Goal: Check status: Check status

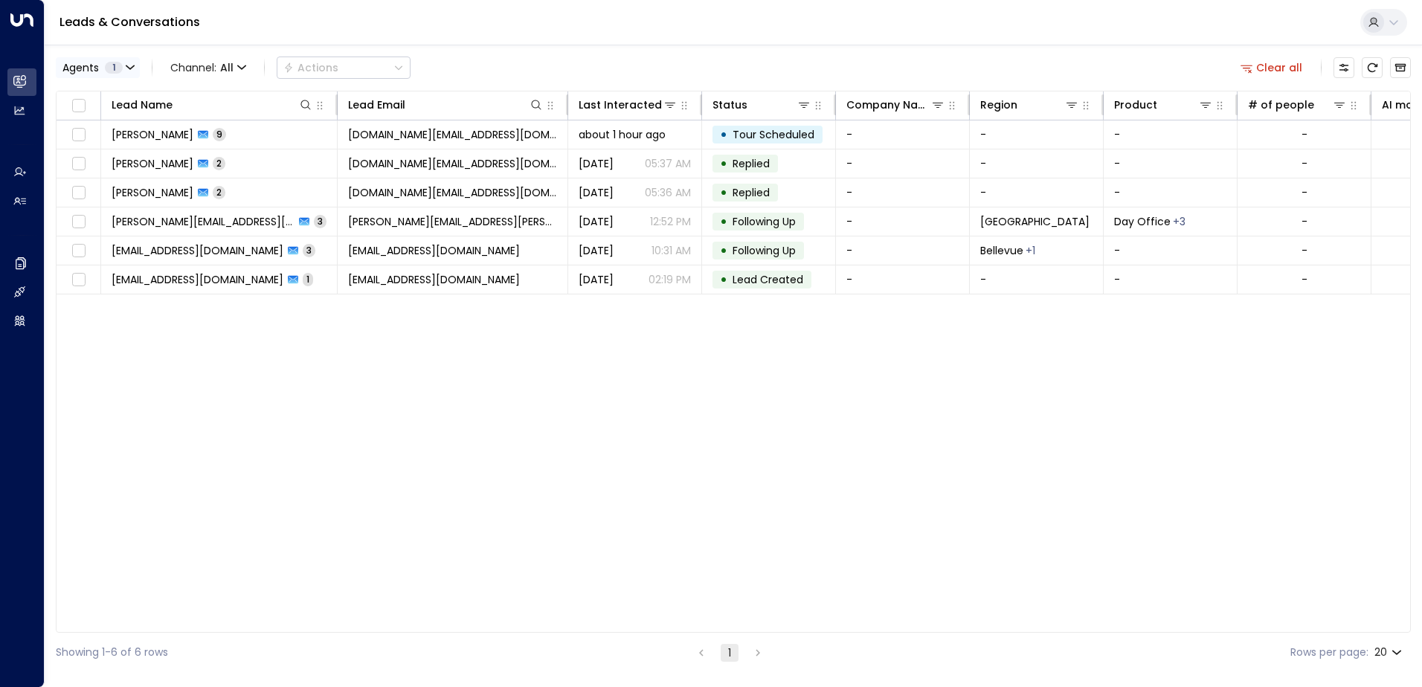
click at [134, 63] on icon "button" at bounding box center [130, 67] width 9 height 9
click at [27, 291] on div at bounding box center [711, 343] width 1422 height 687
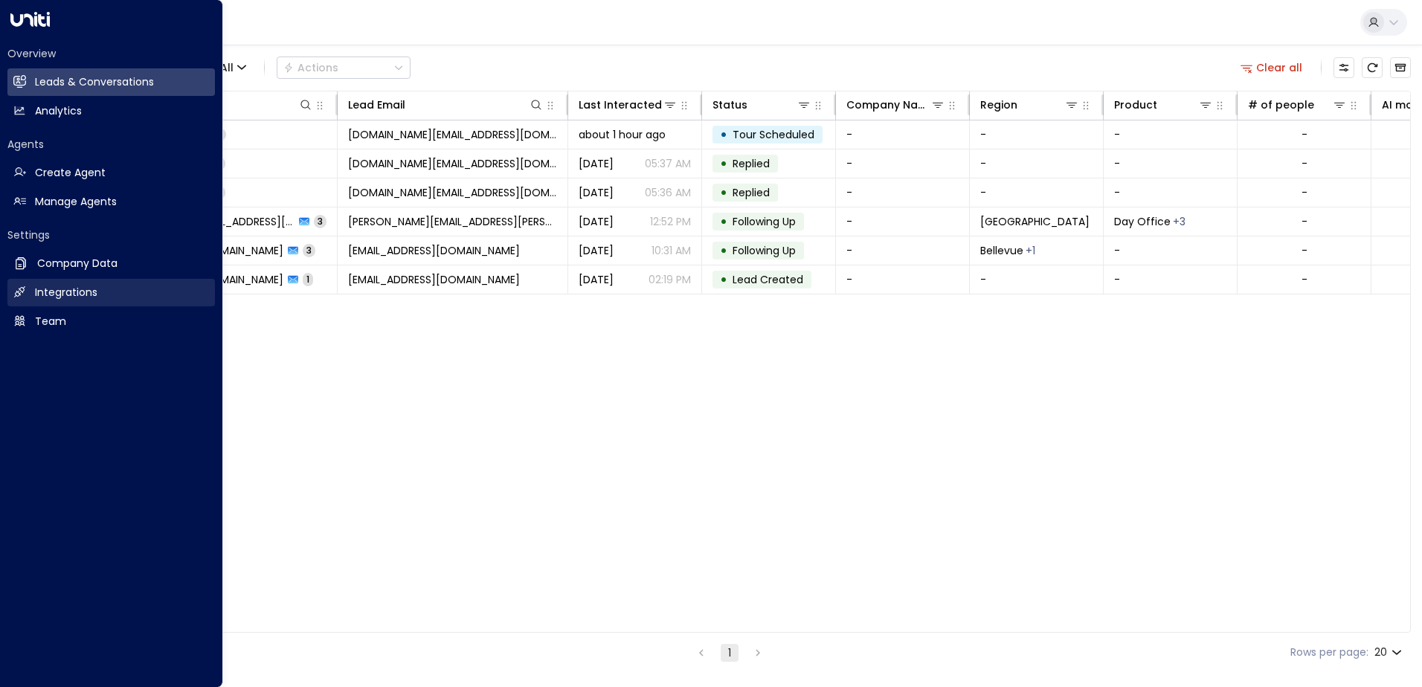
click at [16, 290] on icon at bounding box center [19, 292] width 13 height 13
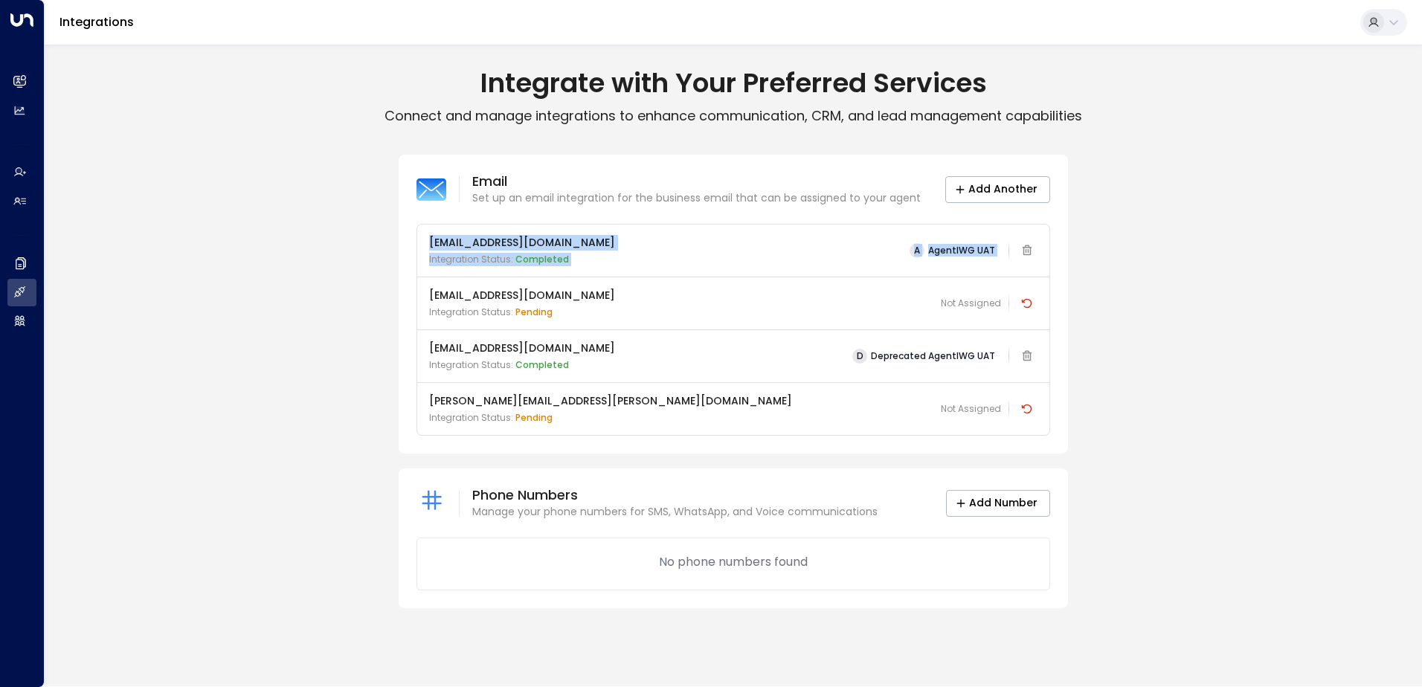
drag, startPoint x: 427, startPoint y: 243, endPoint x: 1046, endPoint y: 243, distance: 619.3
click at [1046, 243] on div "[EMAIL_ADDRESS][DOMAIN_NAME] Integration Status: Completed A AgentIWG UAT" at bounding box center [733, 251] width 632 height 52
click at [639, 244] on div "[EMAIL_ADDRESS][DOMAIN_NAME] Integration Status: Completed A AgentIWG UAT" at bounding box center [733, 250] width 608 height 31
click at [592, 265] on p "Integration Status: Completed" at bounding box center [522, 259] width 186 height 13
drag, startPoint x: 428, startPoint y: 245, endPoint x: 616, endPoint y: 248, distance: 188.9
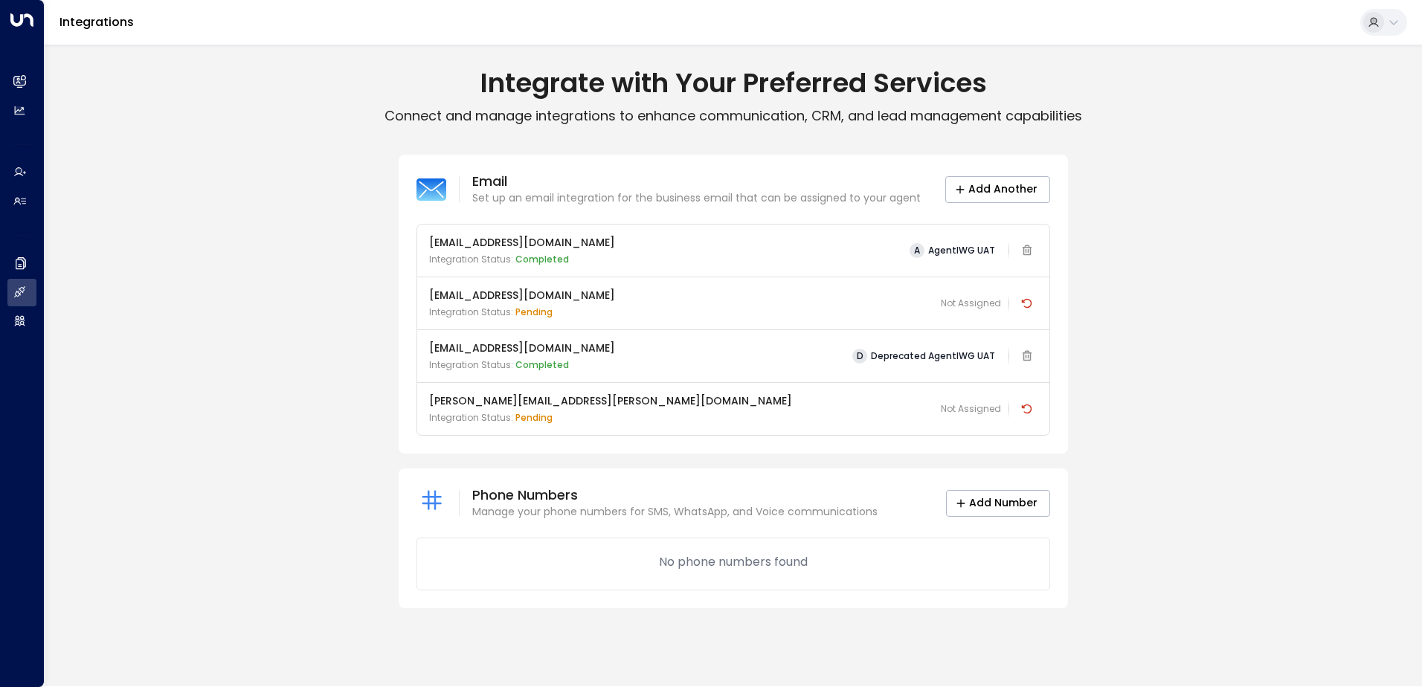
click at [616, 248] on div "[EMAIL_ADDRESS][DOMAIN_NAME] Integration Status: Completed A AgentIWG UAT" at bounding box center [733, 251] width 632 height 52
drag, startPoint x: 570, startPoint y: 349, endPoint x: 428, endPoint y: 348, distance: 142.0
click at [428, 348] on div "[EMAIL_ADDRESS][DOMAIN_NAME] Integration Status: Completed D Deprecated AgentIW…" at bounding box center [733, 355] width 632 height 53
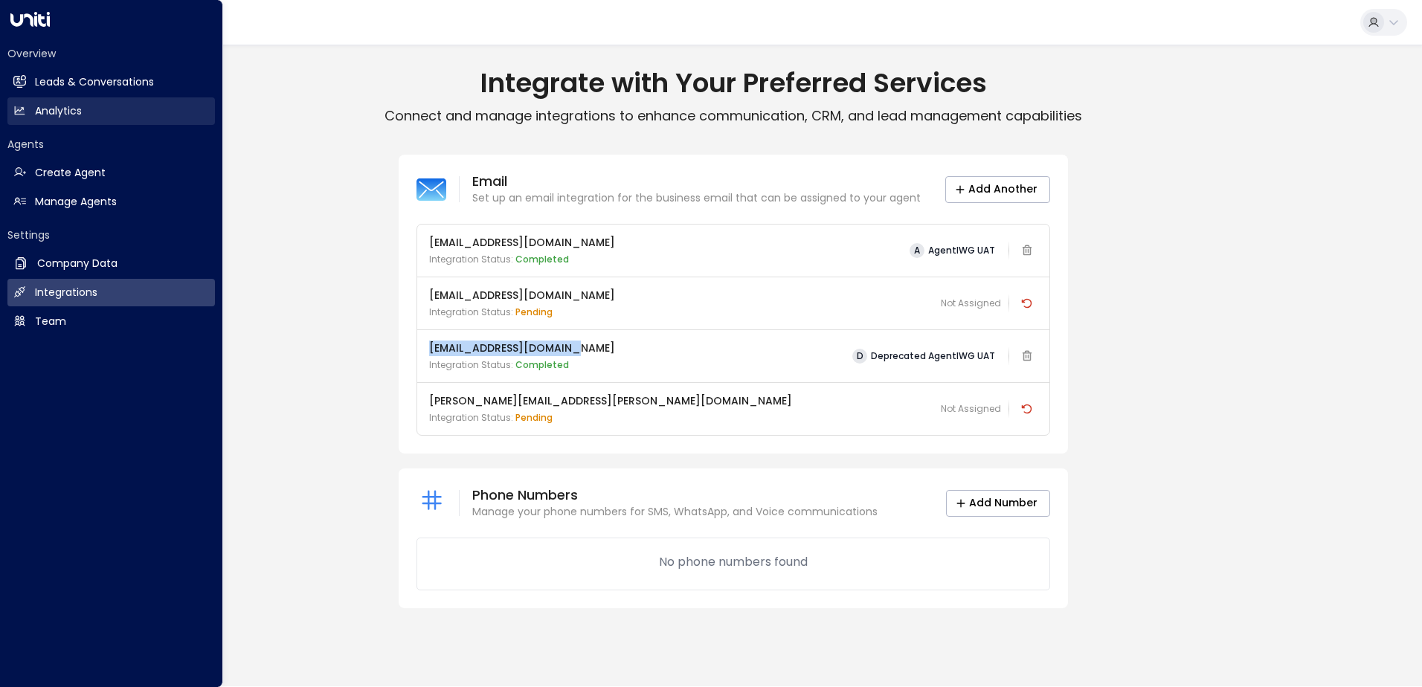
click at [74, 101] on link "Analytics Analytics" at bounding box center [110, 111] width 207 height 28
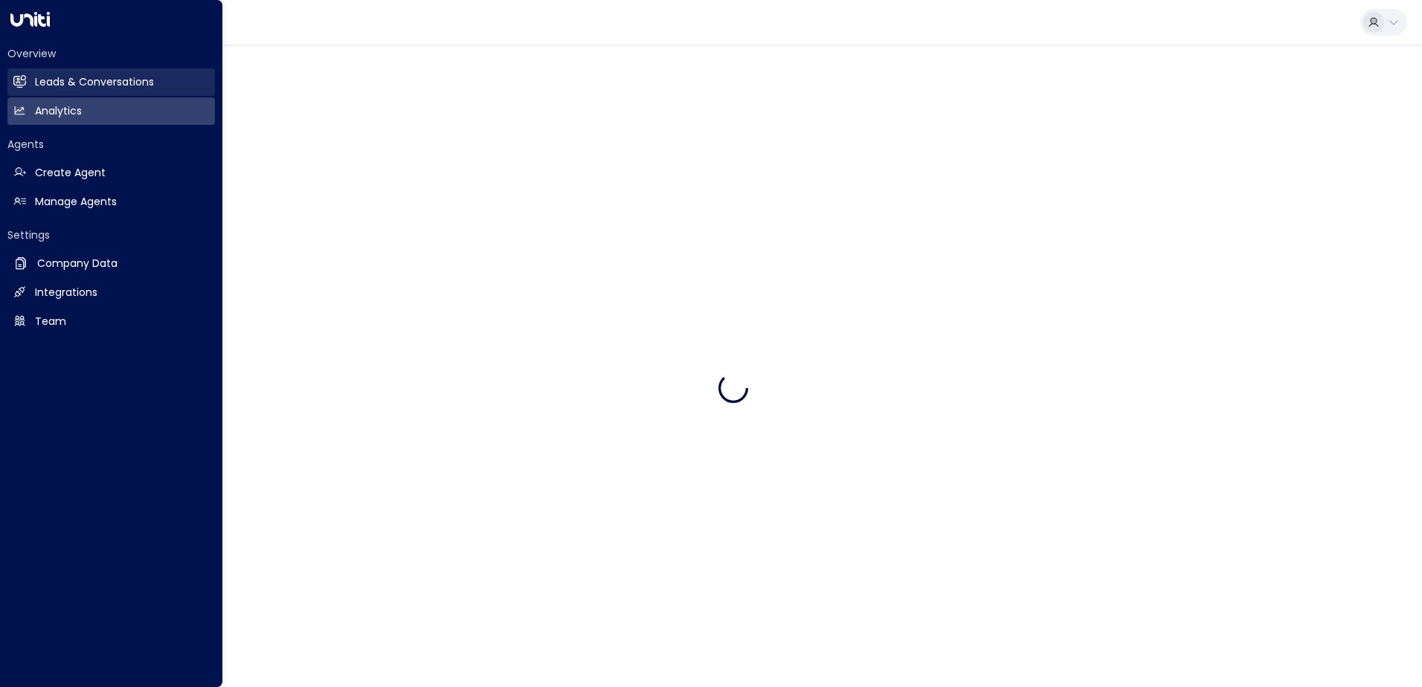
click at [74, 83] on h2 "Leads & Conversations" at bounding box center [94, 82] width 119 height 16
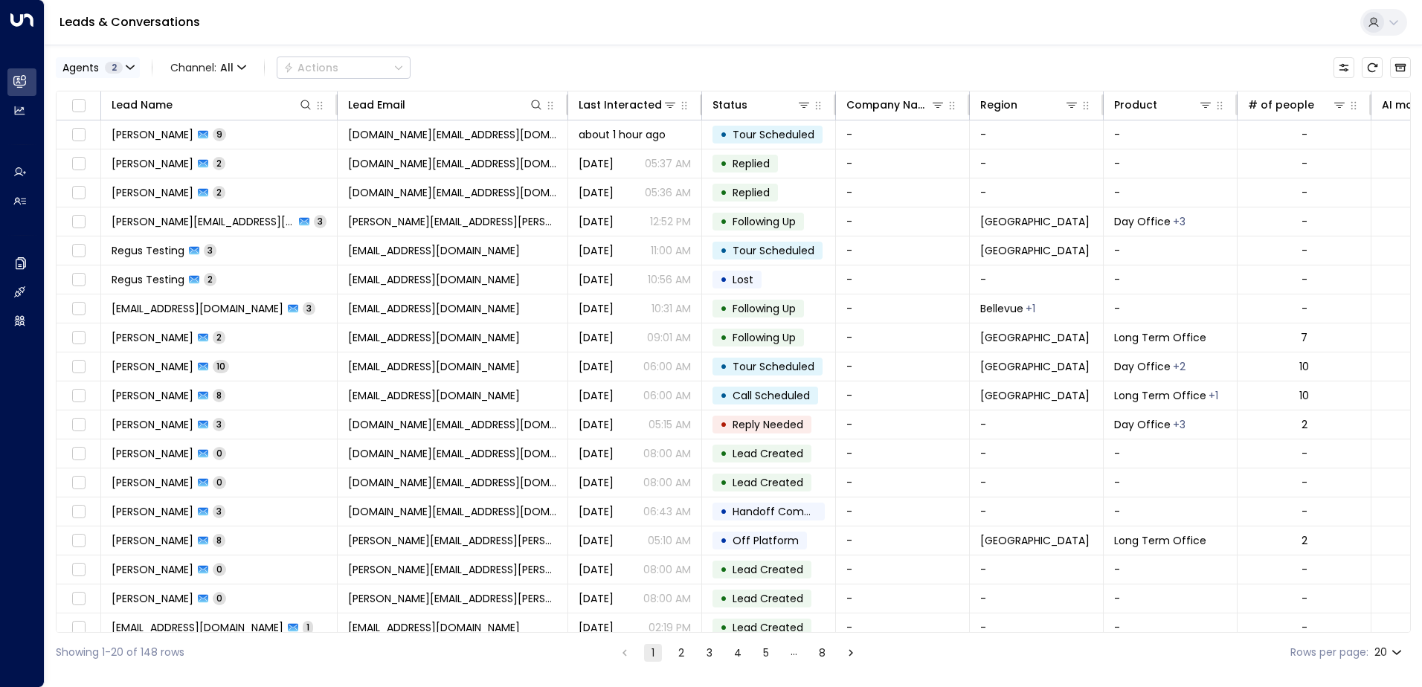
click at [126, 68] on icon "button" at bounding box center [130, 67] width 9 height 9
click at [454, 31] on div at bounding box center [711, 343] width 1422 height 687
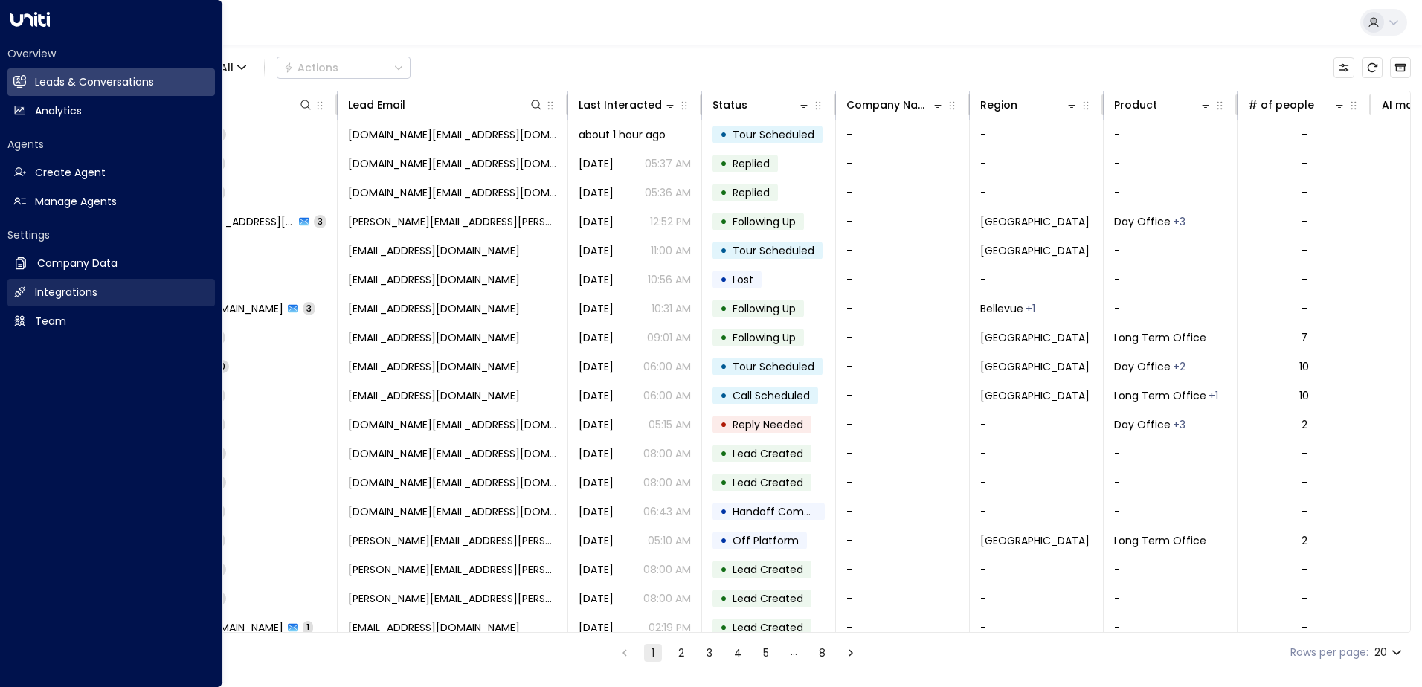
click at [62, 289] on h2 "Integrations" at bounding box center [66, 293] width 62 height 16
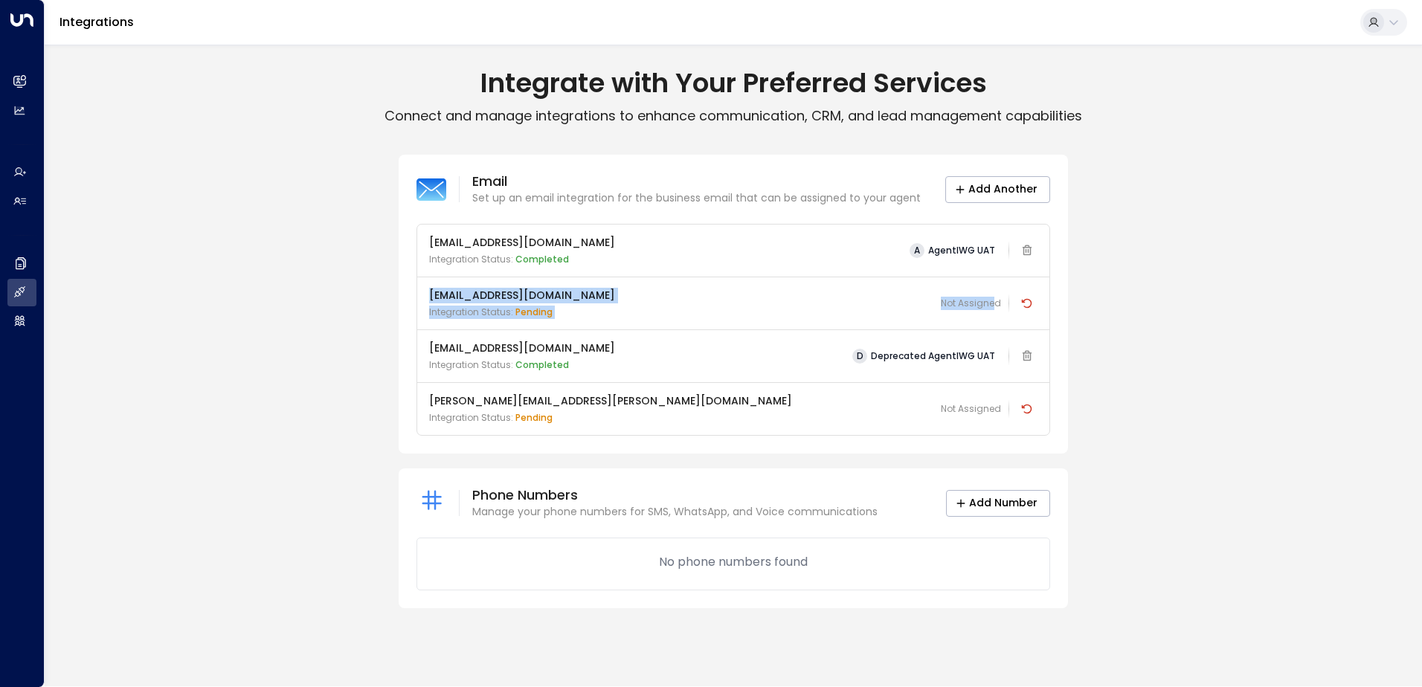
drag, startPoint x: 453, startPoint y: 293, endPoint x: 993, endPoint y: 308, distance: 540.7
click at [993, 308] on div "[EMAIL_ADDRESS][DOMAIN_NAME] Integration Status: pending Not Assigned" at bounding box center [733, 303] width 632 height 53
click at [582, 295] on p "[EMAIL_ADDRESS][DOMAIN_NAME]" at bounding box center [522, 296] width 186 height 16
drag, startPoint x: 436, startPoint y: 294, endPoint x: 886, endPoint y: 295, distance: 450.6
click at [886, 295] on div "[EMAIL_ADDRESS][DOMAIN_NAME] Integration Status: pending Not Assigned" at bounding box center [733, 303] width 608 height 31
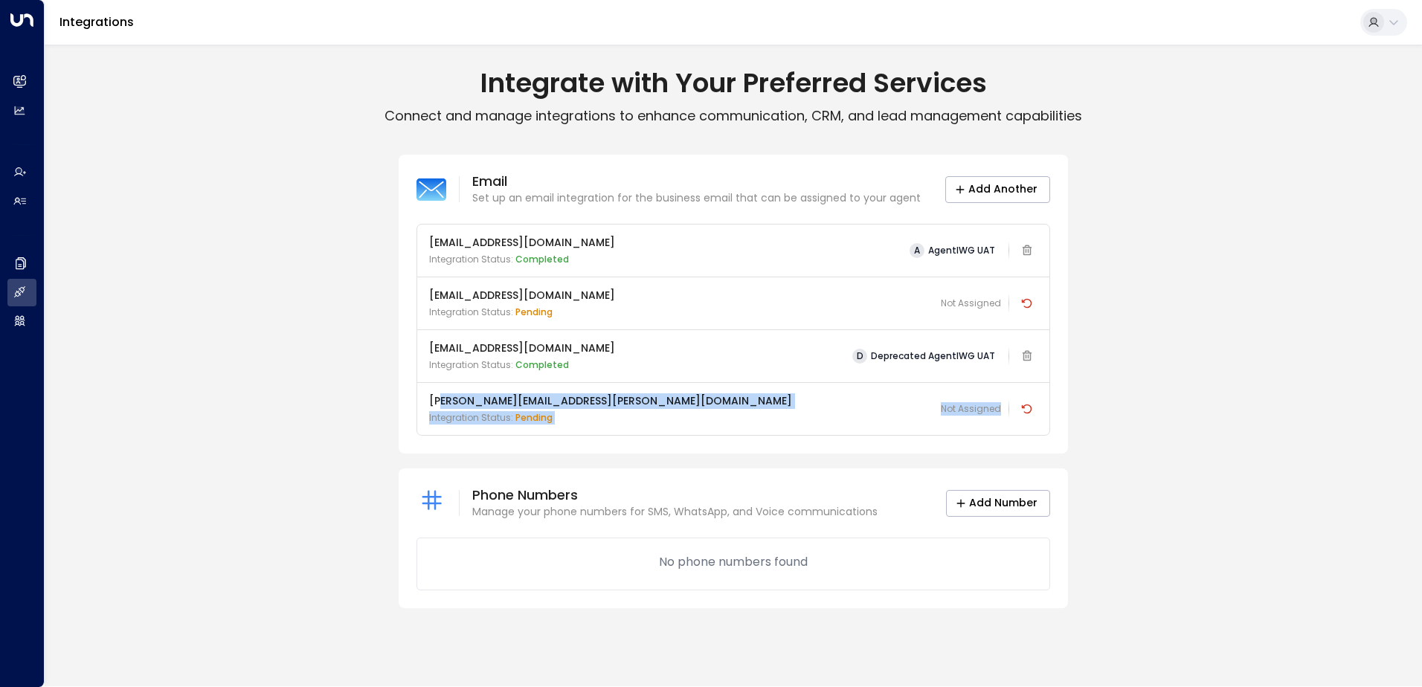
drag, startPoint x: 442, startPoint y: 405, endPoint x: 1045, endPoint y: 407, distance: 603.7
click at [1045, 407] on div "[PERSON_NAME][EMAIL_ADDRESS][PERSON_NAME][DOMAIN_NAME] Integration Status: pend…" at bounding box center [733, 408] width 632 height 53
drag, startPoint x: 508, startPoint y: 295, endPoint x: 416, endPoint y: 296, distance: 92.2
click at [416, 296] on div "Email Set up an email integration for the business email that can be assigned t…" at bounding box center [733, 304] width 669 height 299
drag, startPoint x: 624, startPoint y: 242, endPoint x: 429, endPoint y: 247, distance: 194.9
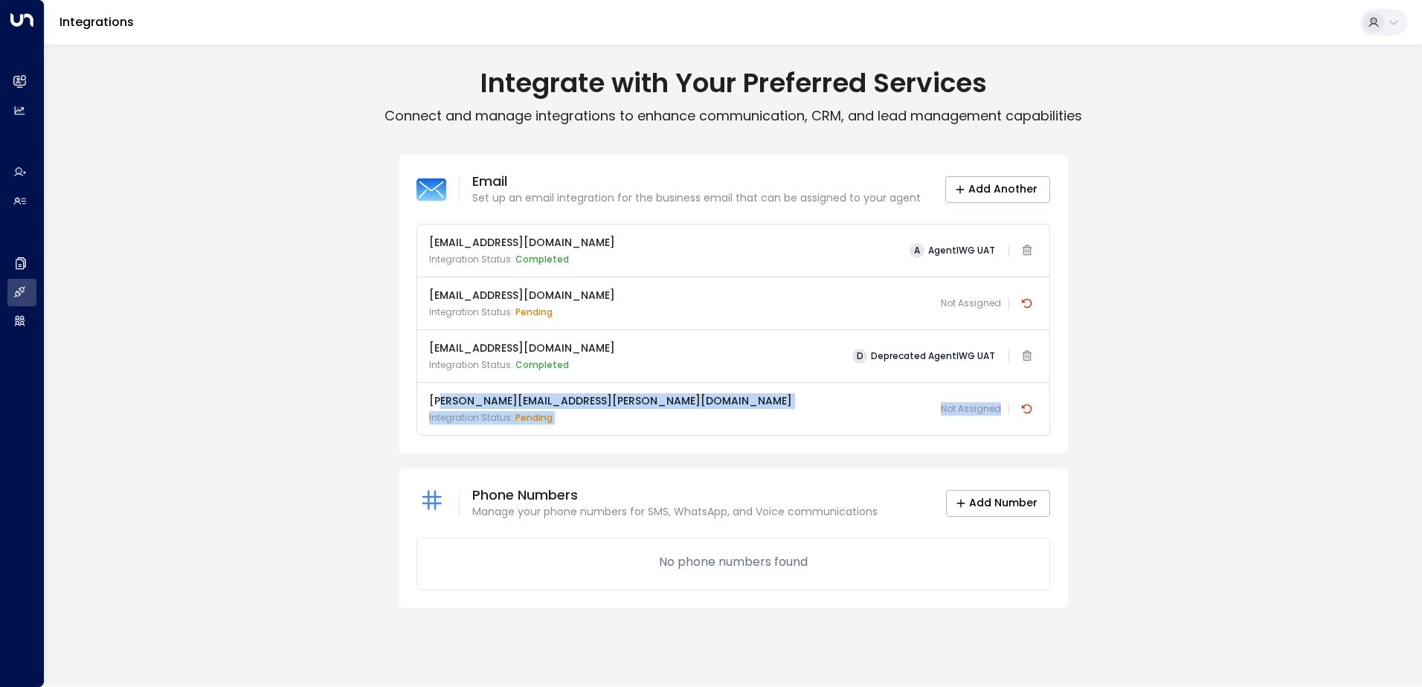
click at [429, 247] on div "[EMAIL_ADDRESS][DOMAIN_NAME] Integration Status: Completed A AgentIWG UAT" at bounding box center [733, 250] width 608 height 31
click at [625, 240] on div "[EMAIL_ADDRESS][DOMAIN_NAME] Integration Status: Completed A AgentIWG UAT" at bounding box center [733, 250] width 608 height 31
